Goal: Task Accomplishment & Management: Manage account settings

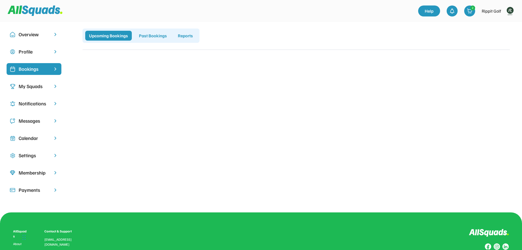
click at [34, 141] on div "Calendar" at bounding box center [34, 137] width 31 height 7
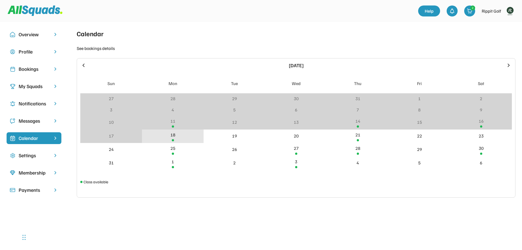
click at [176, 133] on div "18" at bounding box center [173, 135] width 62 height 13
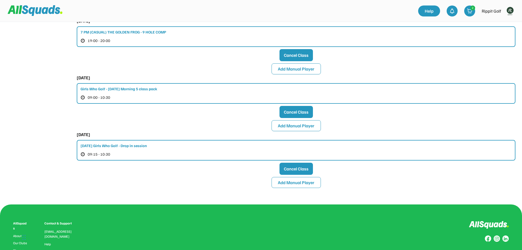
scroll to position [308, 0]
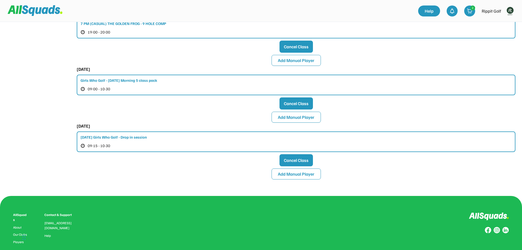
click at [116, 137] on div "[DATE] Girls Who Golf - Drop in session" at bounding box center [114, 137] width 66 height 6
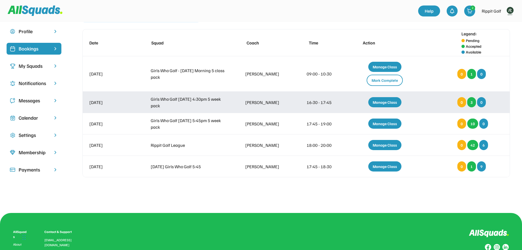
scroll to position [11, 0]
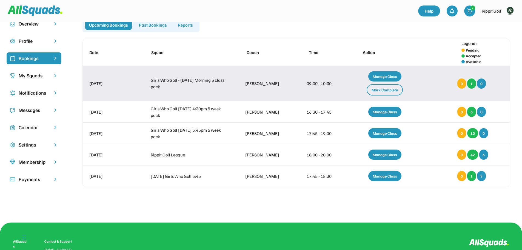
click at [377, 76] on div "Manage Class" at bounding box center [384, 76] width 33 height 10
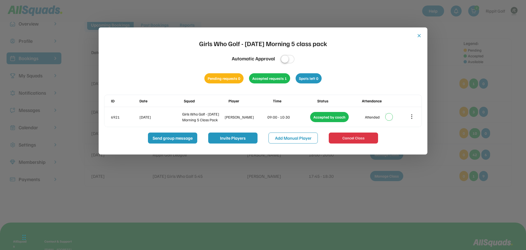
click at [420, 34] on button "close" at bounding box center [418, 35] width 5 height 5
